Goal: Check status: Check status

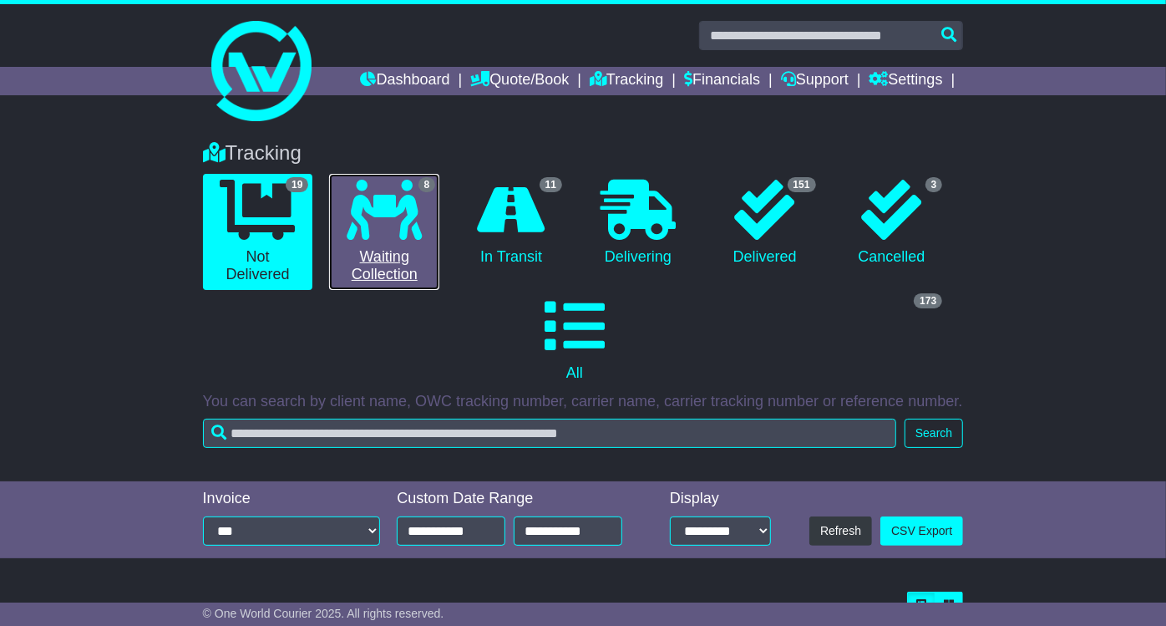
click at [412, 216] on icon at bounding box center [384, 210] width 75 height 60
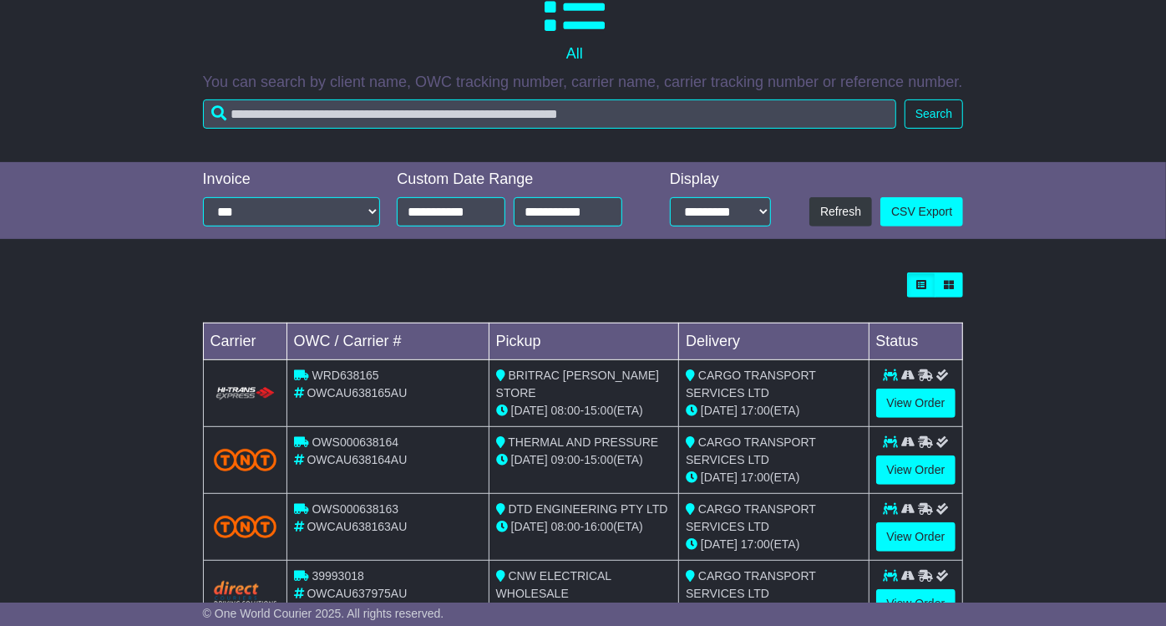
scroll to position [644, 0]
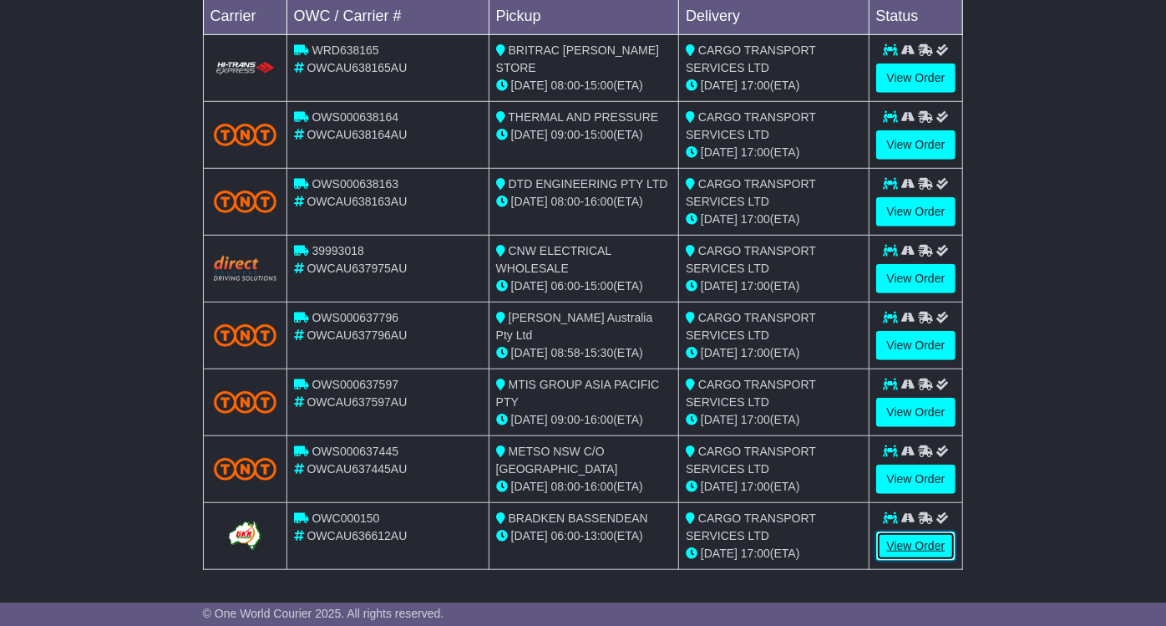
click at [933, 539] on link "View Order" at bounding box center [916, 545] width 80 height 29
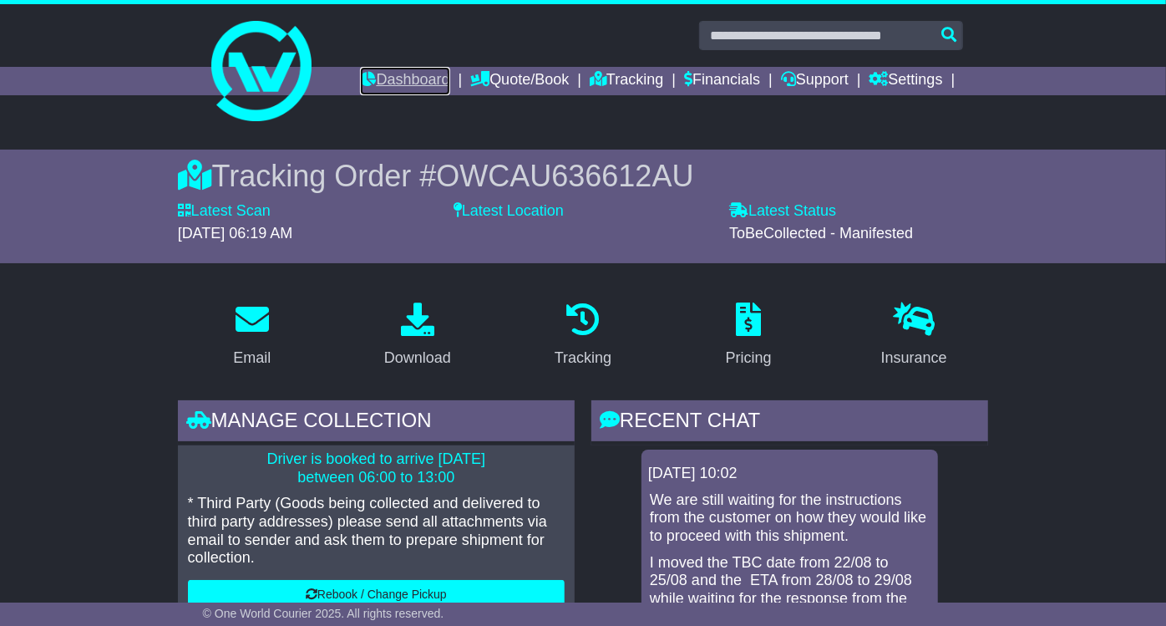
click at [422, 85] on link "Dashboard" at bounding box center [404, 81] width 89 height 28
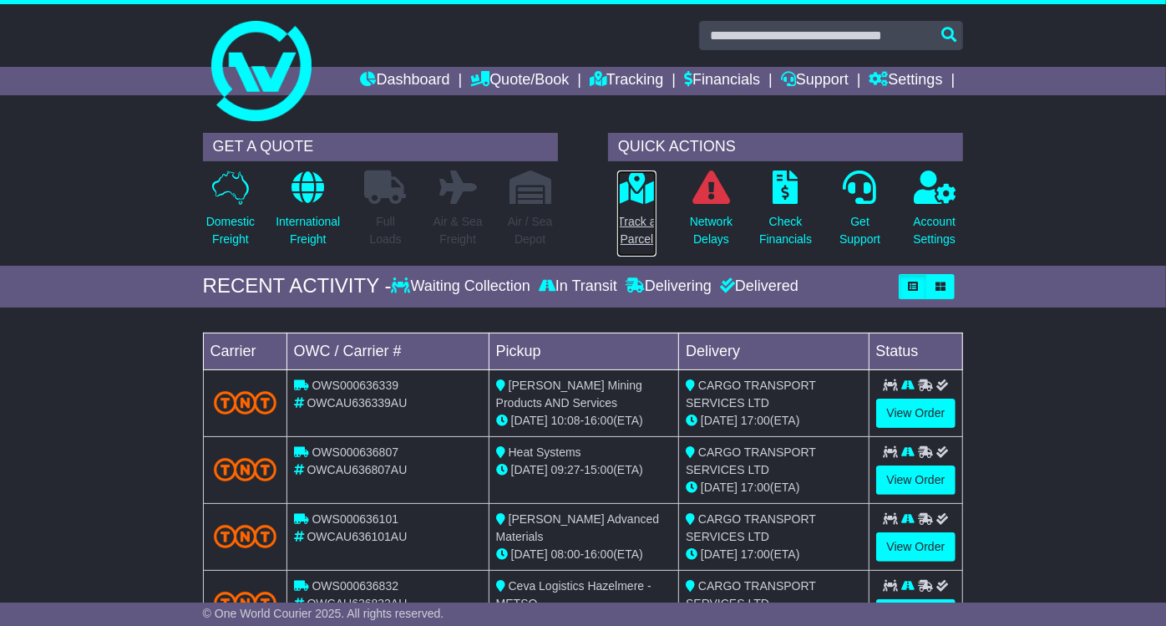
click at [636, 213] on p "Track a Parcel" at bounding box center [636, 230] width 38 height 35
